Goal: Task Accomplishment & Management: Use online tool/utility

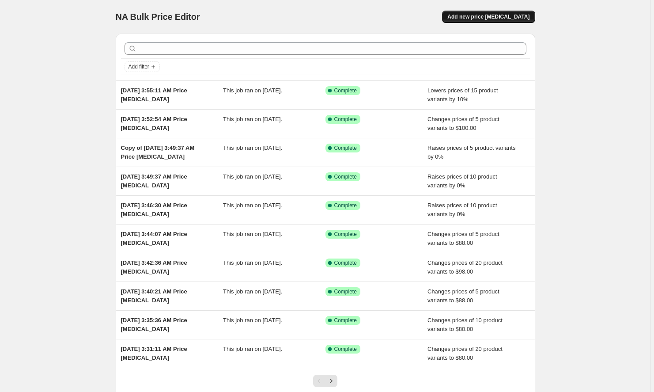
click at [482, 20] on button "Add new price [MEDICAL_DATA]" at bounding box center [488, 17] width 93 height 12
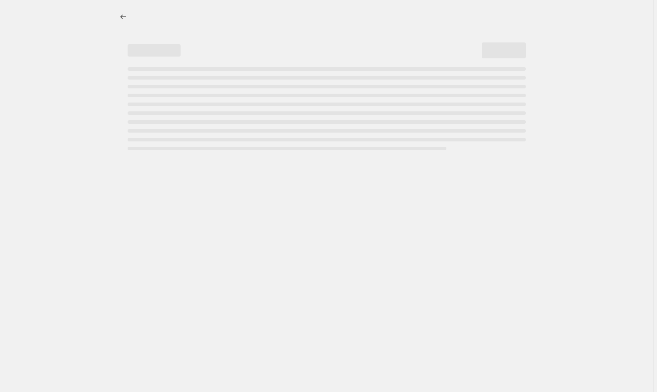
select select "percentage"
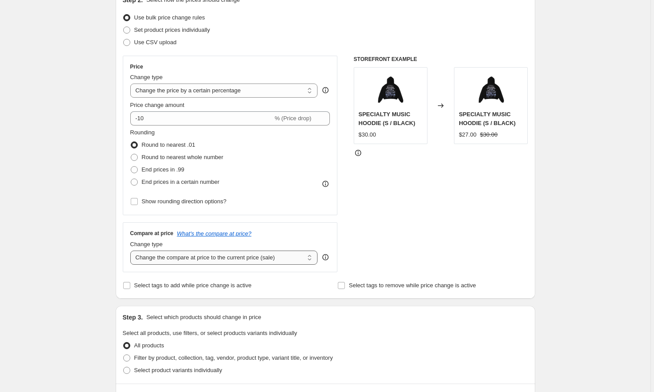
scroll to position [112, 0]
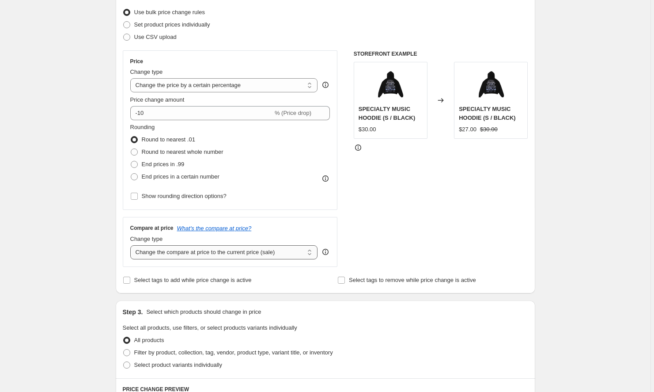
select select "remove"
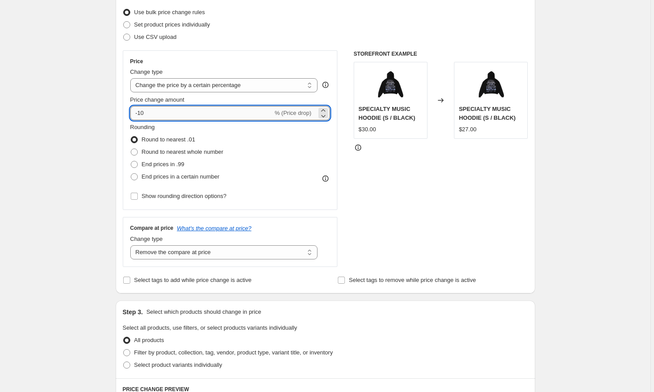
drag, startPoint x: 169, startPoint y: 108, endPoint x: 158, endPoint y: 117, distance: 14.7
click at [158, 117] on input "-10" at bounding box center [201, 113] width 143 height 14
type input "0"
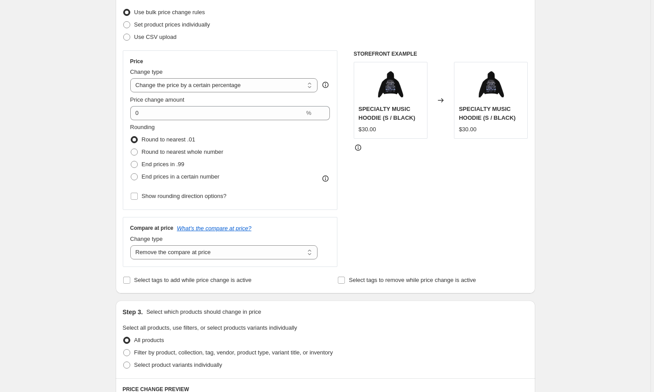
click at [417, 212] on div "STOREFRONT EXAMPLE SPECIALTY MUSIC HOODIE (S / BLACK) $30.00 Changed to SPECIAL…" at bounding box center [441, 158] width 174 height 216
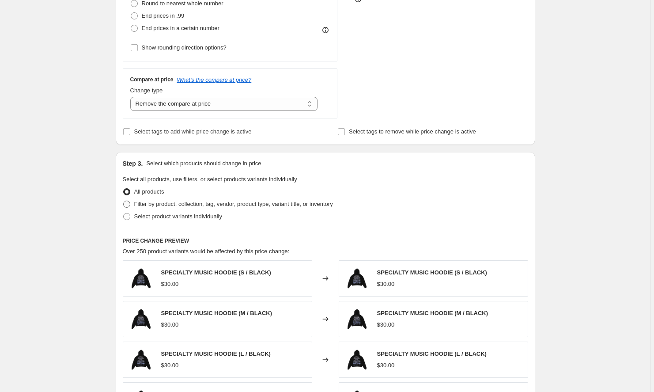
scroll to position [239, 0]
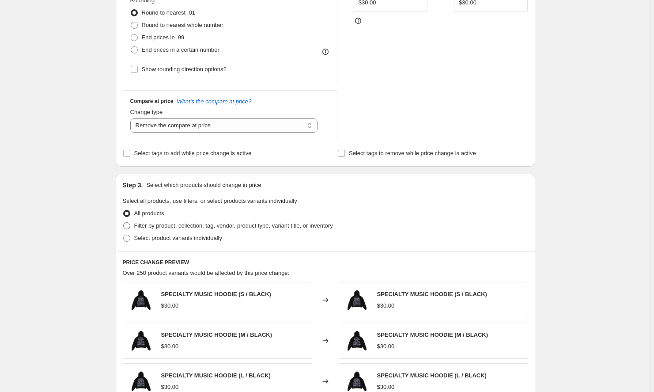
click at [229, 227] on span "Filter by product, collection, tag, vendor, product type, variant title, or inv…" at bounding box center [233, 225] width 199 height 7
click at [124, 222] on input "Filter by product, collection, tag, vendor, product type, variant title, or inv…" at bounding box center [123, 222] width 0 height 0
radio input "true"
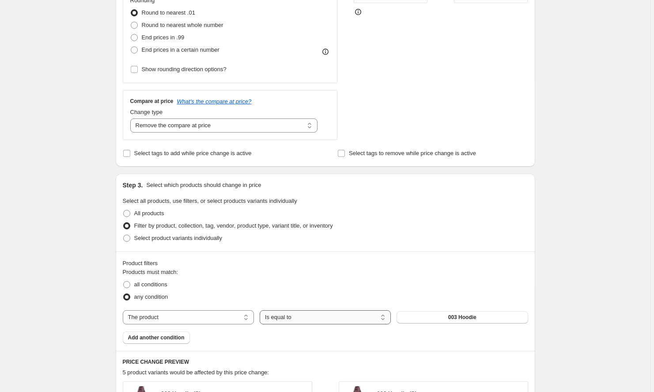
select select "not_equal"
click at [458, 318] on span "003 Hoodie" at bounding box center [462, 316] width 28 height 7
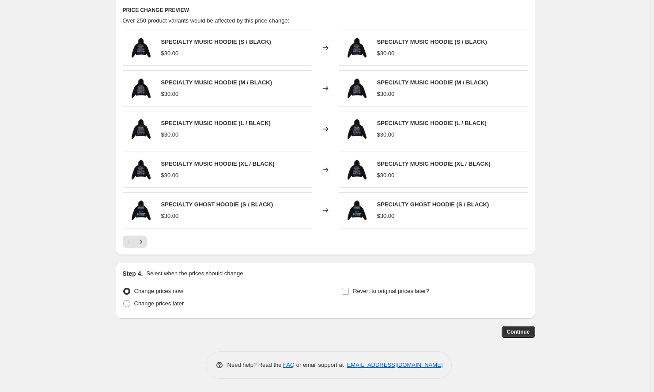
scroll to position [590, 0]
click at [515, 333] on span "Continue" at bounding box center [518, 331] width 23 height 7
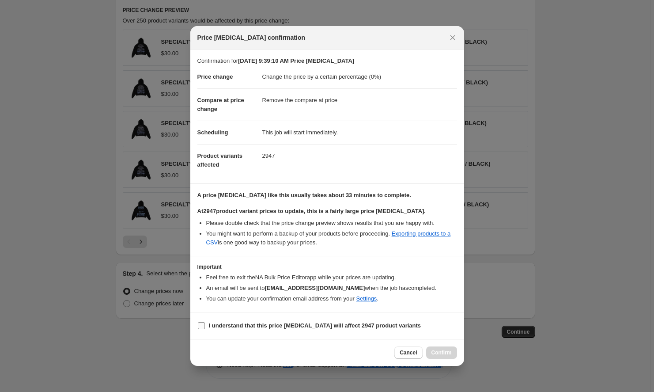
click at [229, 325] on b "I understand that this price [MEDICAL_DATA] will affect 2947 product variants" at bounding box center [315, 325] width 212 height 7
click at [205, 325] on input "I understand that this price [MEDICAL_DATA] will affect 2947 product variants" at bounding box center [201, 325] width 7 height 7
checkbox input "true"
click at [436, 353] on span "Confirm" at bounding box center [441, 352] width 20 height 7
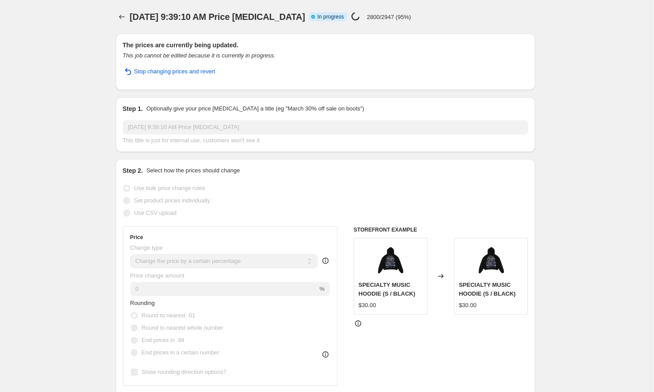
select select "percentage"
select select "remove"
select select "not_equal"
